Goal: Contribute content: Contribute content

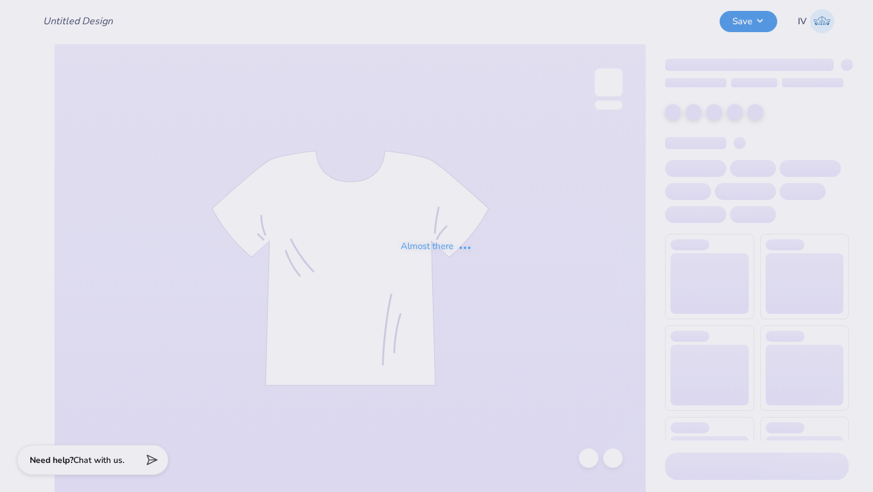
type input "Hoodie 25"
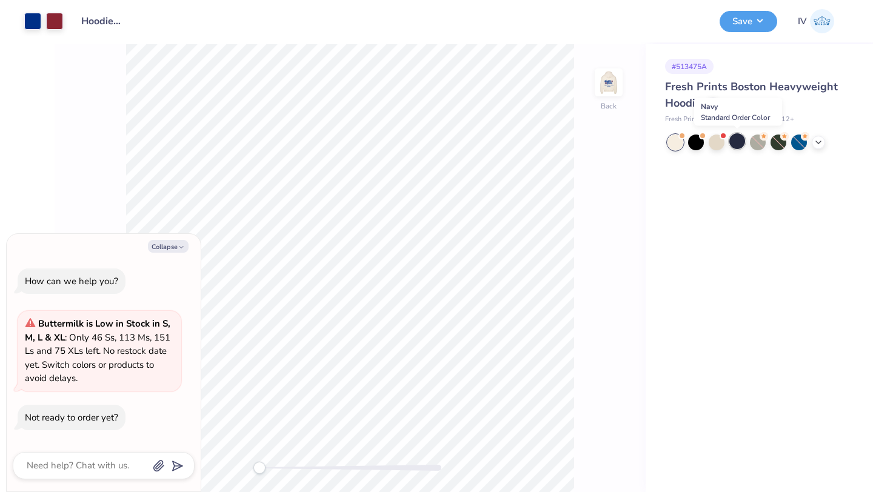
click at [739, 144] on div at bounding box center [737, 141] width 16 height 16
click at [33, 17] on div at bounding box center [32, 20] width 17 height 17
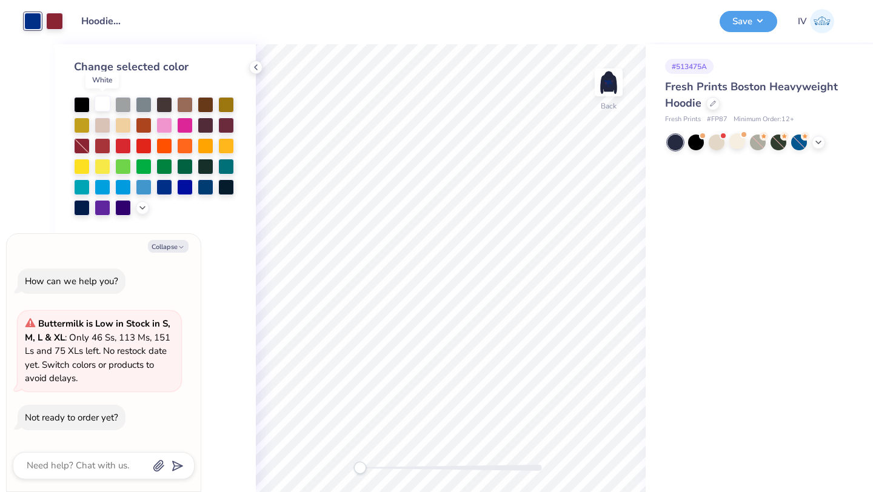
click at [102, 110] on div at bounding box center [103, 104] width 16 height 16
click at [622, 82] on img at bounding box center [608, 82] width 48 height 48
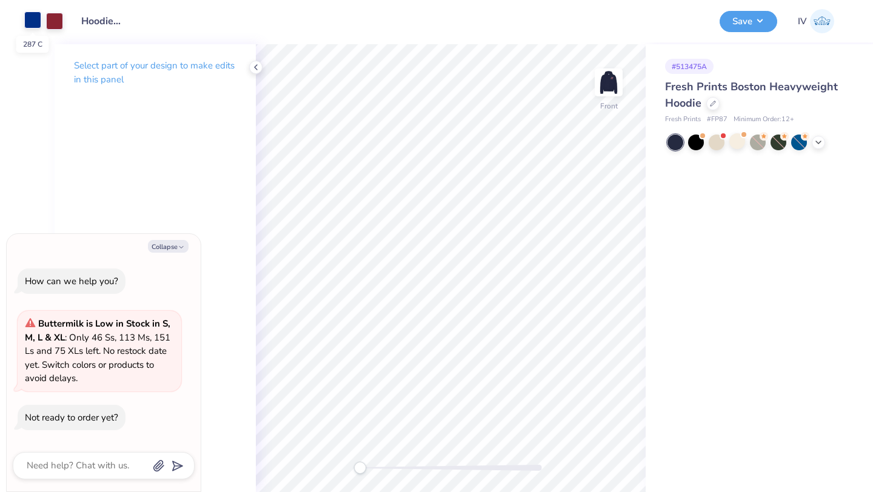
click at [30, 20] on div at bounding box center [32, 20] width 17 height 17
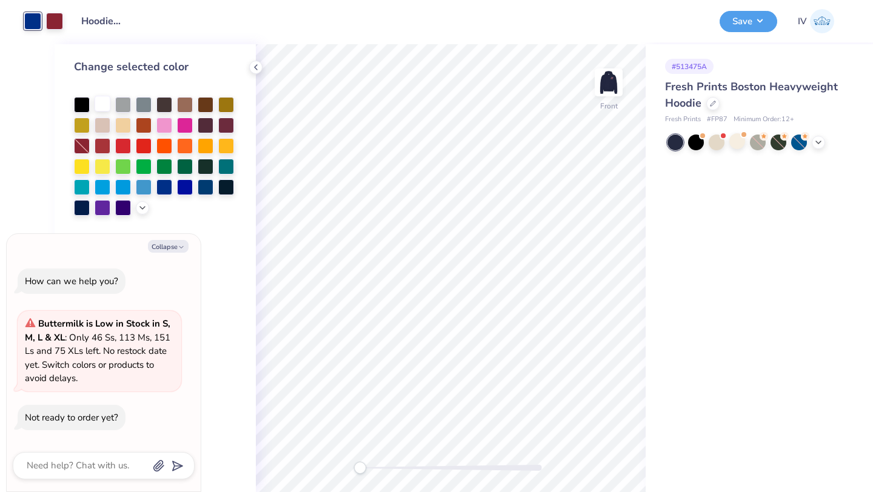
click at [103, 105] on div at bounding box center [103, 104] width 16 height 16
click at [53, 21] on div at bounding box center [54, 20] width 17 height 17
click at [80, 206] on div at bounding box center [82, 207] width 16 height 16
click at [86, 143] on div at bounding box center [82, 145] width 16 height 16
click at [605, 82] on img at bounding box center [608, 82] width 48 height 48
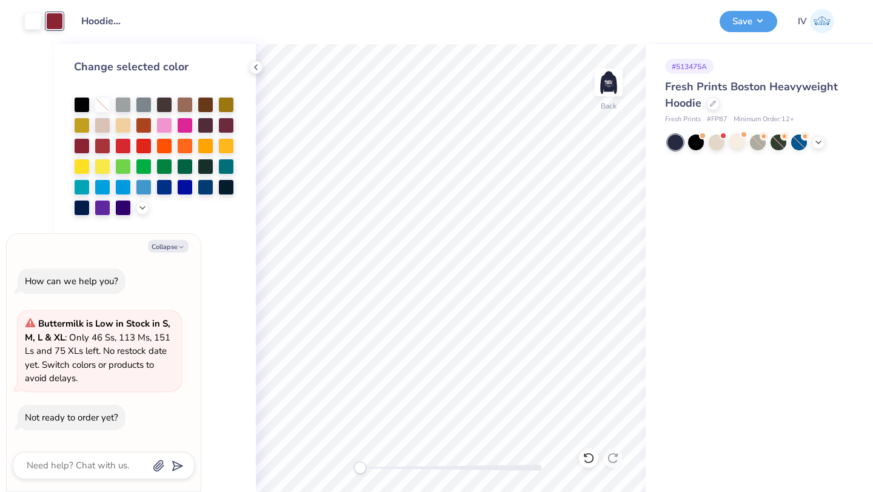
click at [605, 82] on img at bounding box center [608, 82] width 24 height 24
click at [599, 90] on img at bounding box center [608, 82] width 48 height 48
click at [759, 25] on button "Save" at bounding box center [748, 19] width 58 height 21
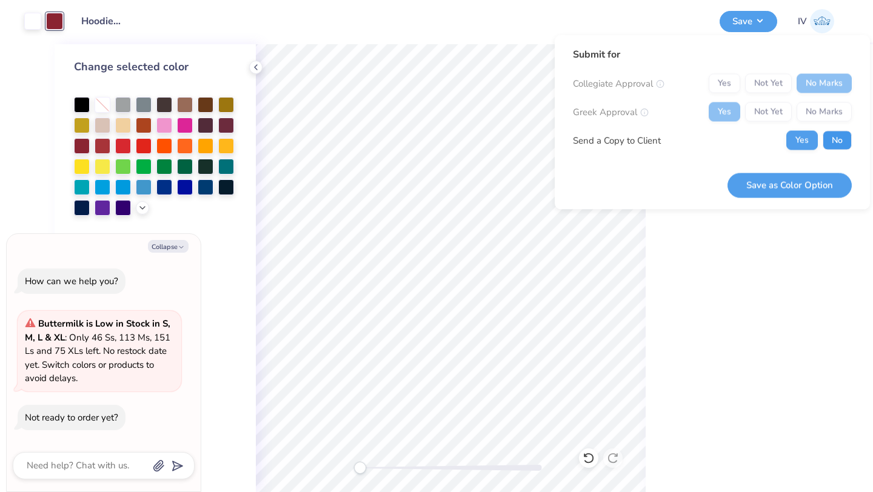
click at [842, 139] on button "No" at bounding box center [836, 140] width 29 height 19
click at [767, 185] on button "Save as Color Option" at bounding box center [789, 185] width 124 height 25
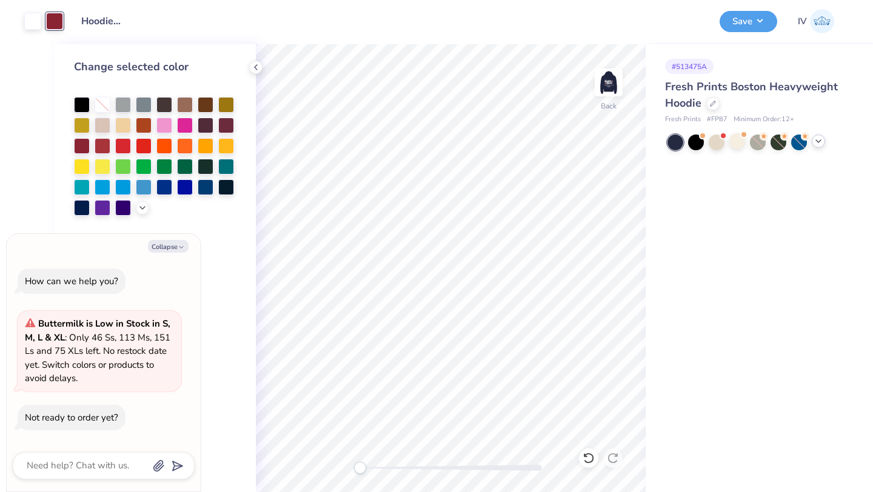
click at [818, 143] on icon at bounding box center [818, 141] width 10 height 10
click at [711, 143] on div at bounding box center [716, 141] width 16 height 16
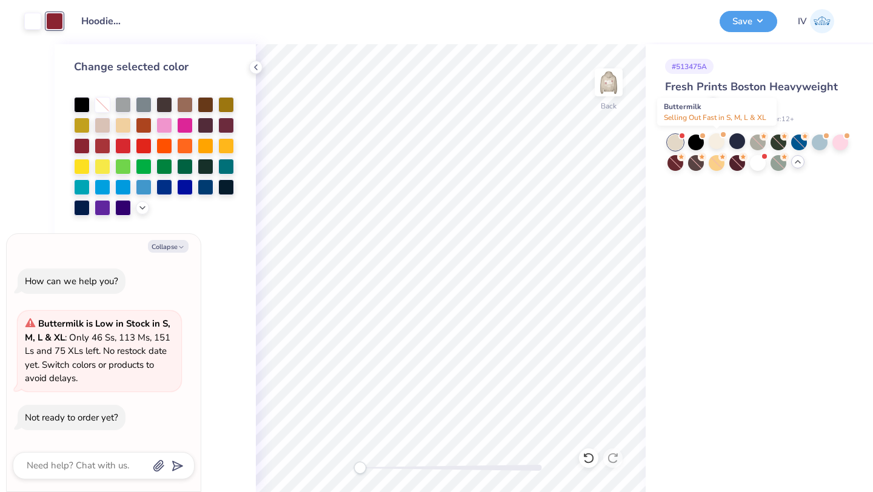
scroll to position [36, 0]
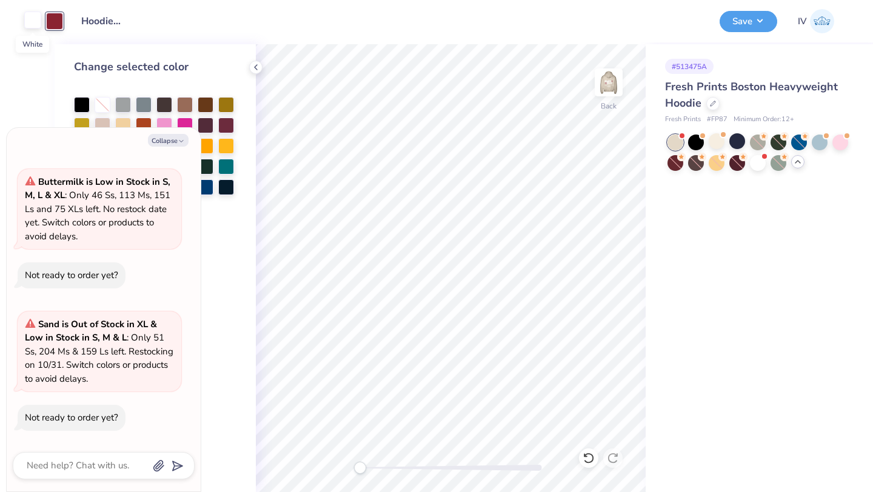
click at [33, 24] on div at bounding box center [32, 20] width 17 height 17
click at [164, 139] on button "Collapse" at bounding box center [168, 140] width 41 height 13
type textarea "x"
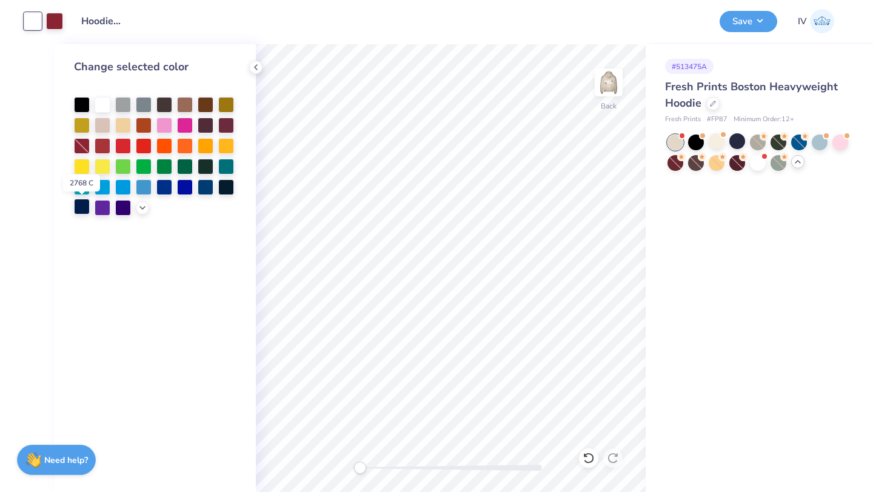
click at [83, 203] on div at bounding box center [82, 207] width 16 height 16
click at [607, 75] on img at bounding box center [608, 82] width 48 height 48
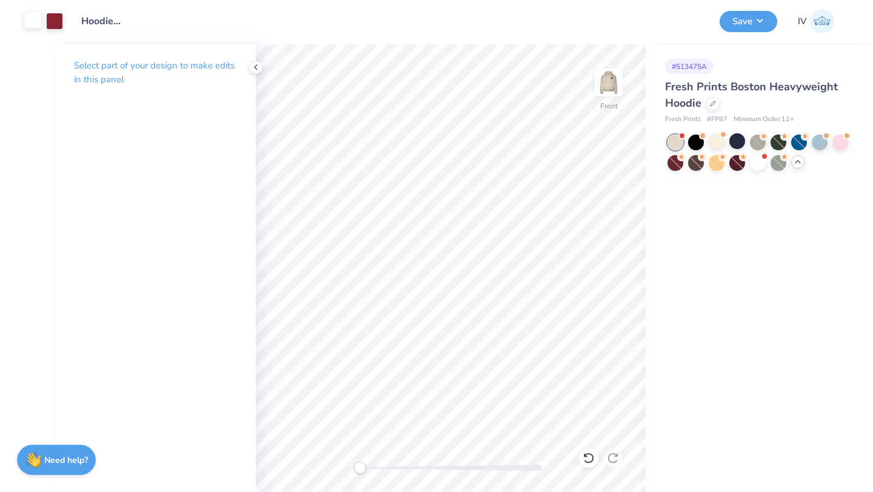
click at [35, 22] on div at bounding box center [32, 20] width 17 height 17
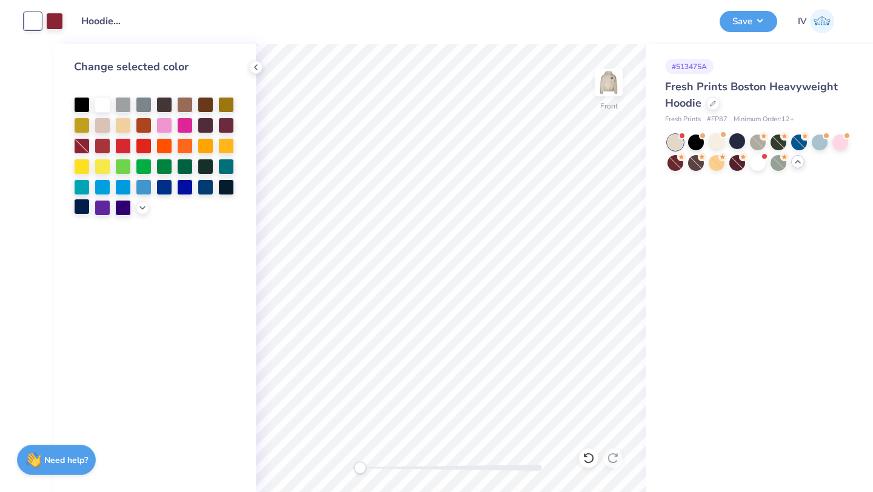
click at [77, 208] on div at bounding box center [82, 207] width 16 height 16
click at [58, 19] on div at bounding box center [54, 20] width 17 height 17
click at [103, 102] on div at bounding box center [103, 104] width 16 height 16
click at [608, 85] on img at bounding box center [608, 82] width 48 height 48
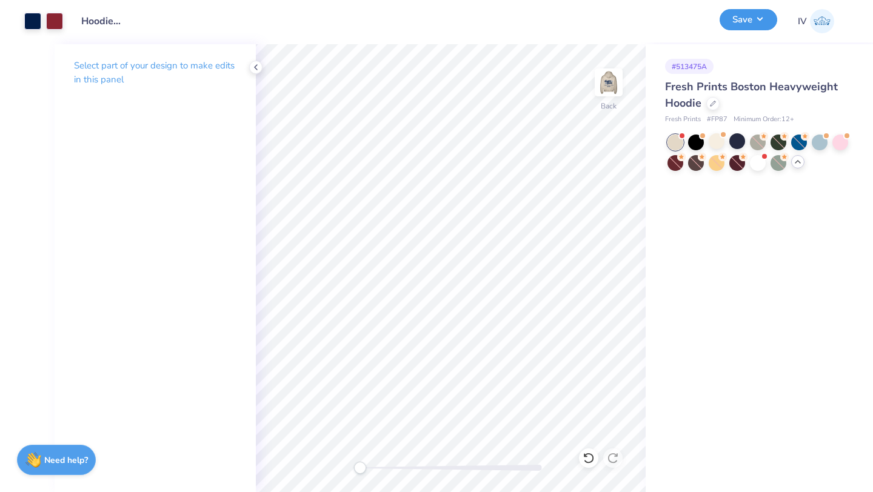
click at [748, 22] on button "Save" at bounding box center [748, 19] width 58 height 21
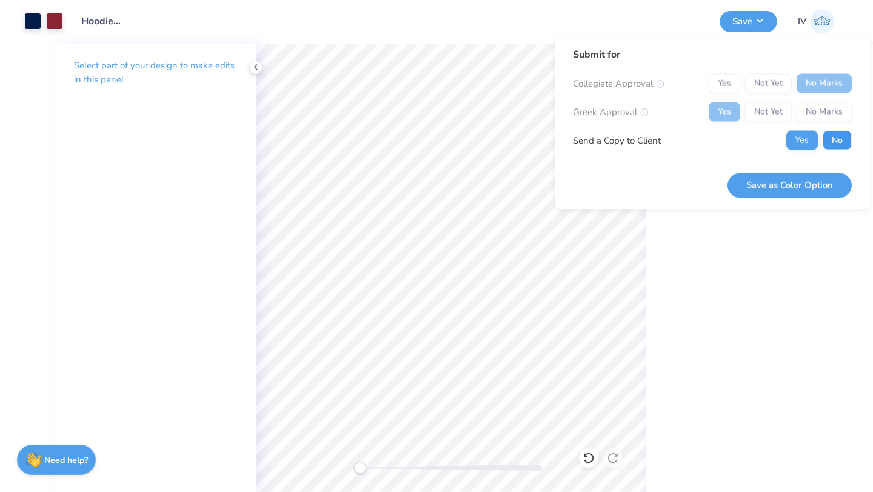
click at [834, 141] on button "No" at bounding box center [836, 140] width 29 height 19
click at [790, 182] on button "Save as Color Option" at bounding box center [789, 185] width 124 height 25
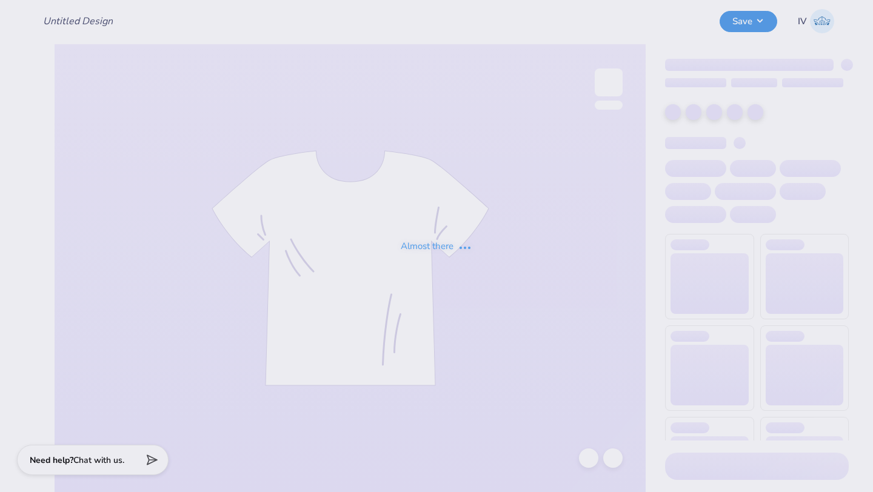
type input "Hoodie 25"
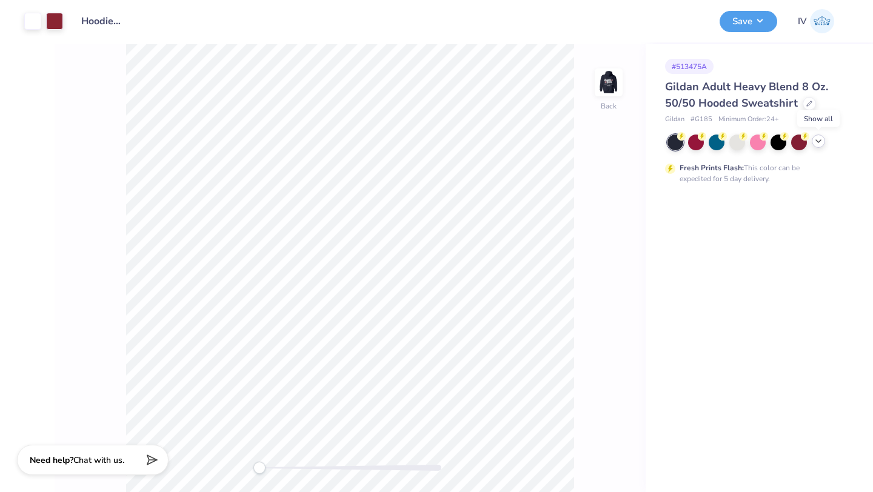
click at [821, 142] on icon at bounding box center [818, 141] width 10 height 10
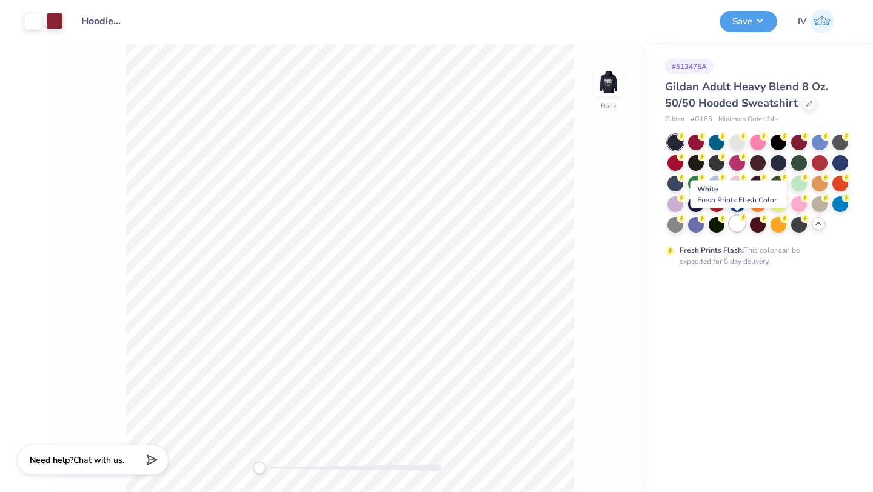
click at [739, 228] on div at bounding box center [737, 224] width 16 height 16
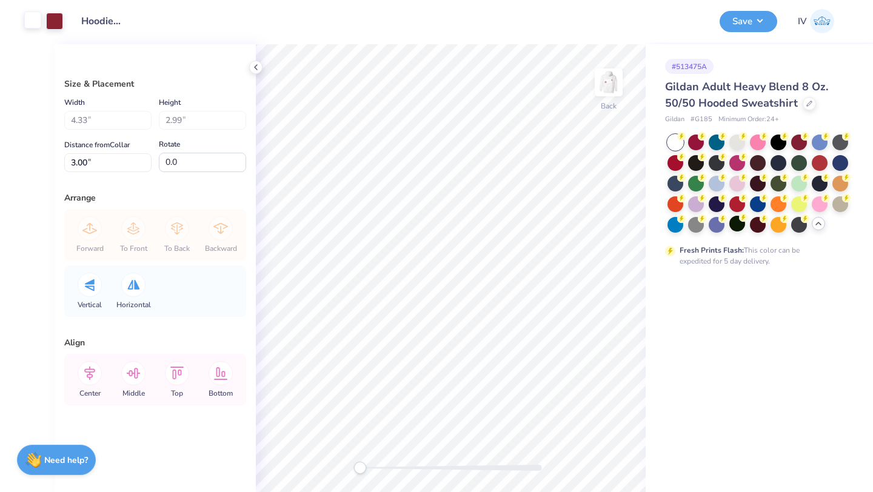
click at [36, 19] on div at bounding box center [32, 20] width 17 height 17
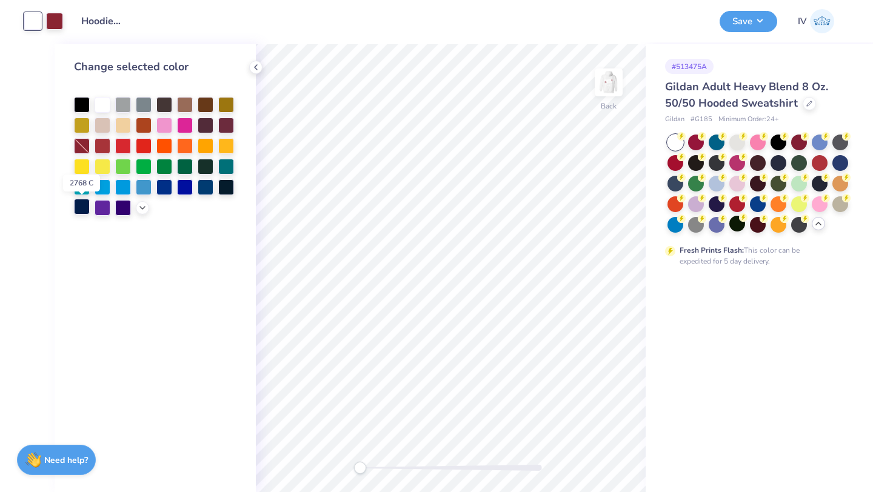
click at [76, 204] on div at bounding box center [82, 207] width 16 height 16
click at [591, 88] on img at bounding box center [608, 82] width 48 height 48
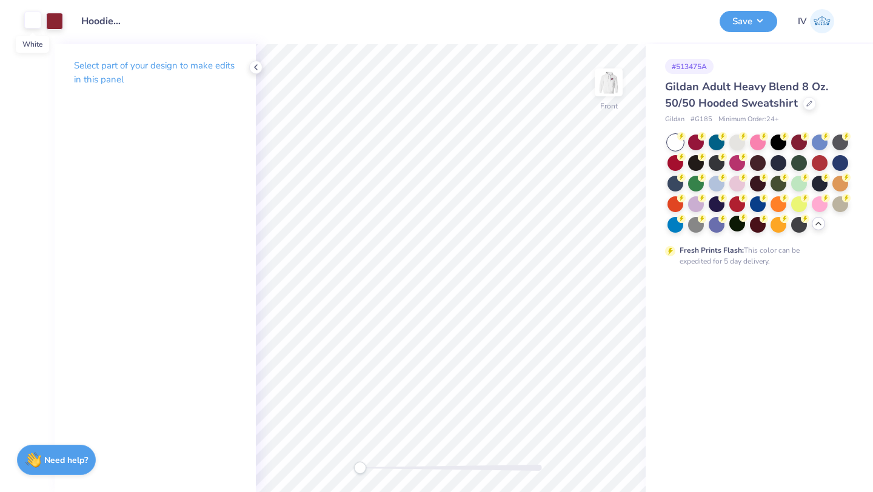
click at [30, 22] on div at bounding box center [32, 20] width 17 height 17
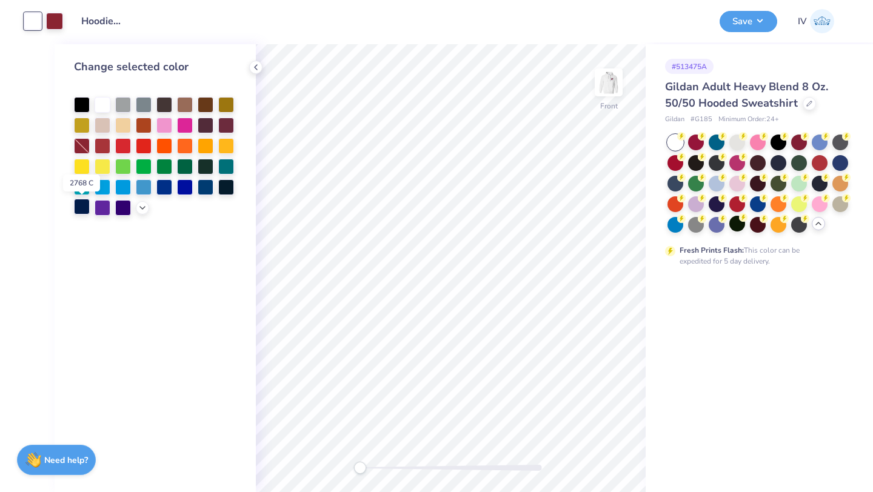
click at [78, 205] on div at bounding box center [82, 207] width 16 height 16
click at [751, 24] on button "Save" at bounding box center [748, 19] width 58 height 21
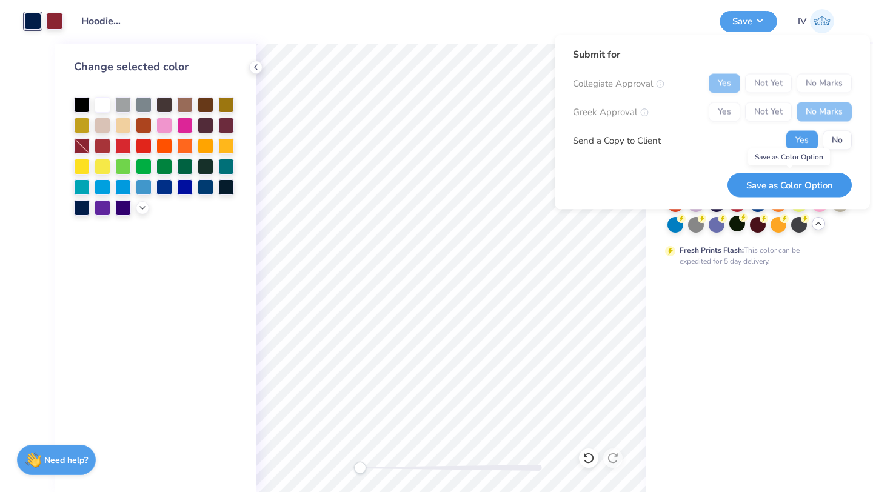
click at [768, 185] on button "Save as Color Option" at bounding box center [789, 185] width 124 height 25
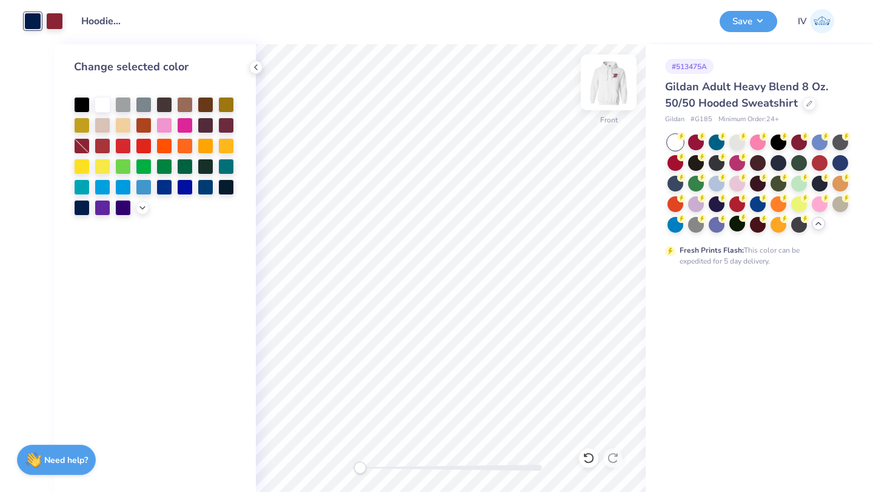
click at [616, 83] on img at bounding box center [608, 82] width 48 height 48
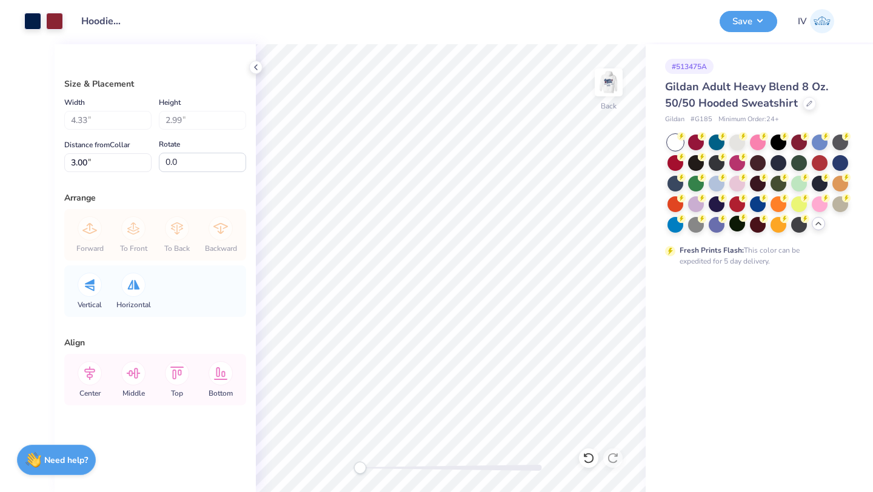
click at [531, 24] on div "Design Title Hoodie 25" at bounding box center [391, 21] width 638 height 42
click at [740, 148] on div at bounding box center [737, 141] width 16 height 16
